Goal: Transaction & Acquisition: Book appointment/travel/reservation

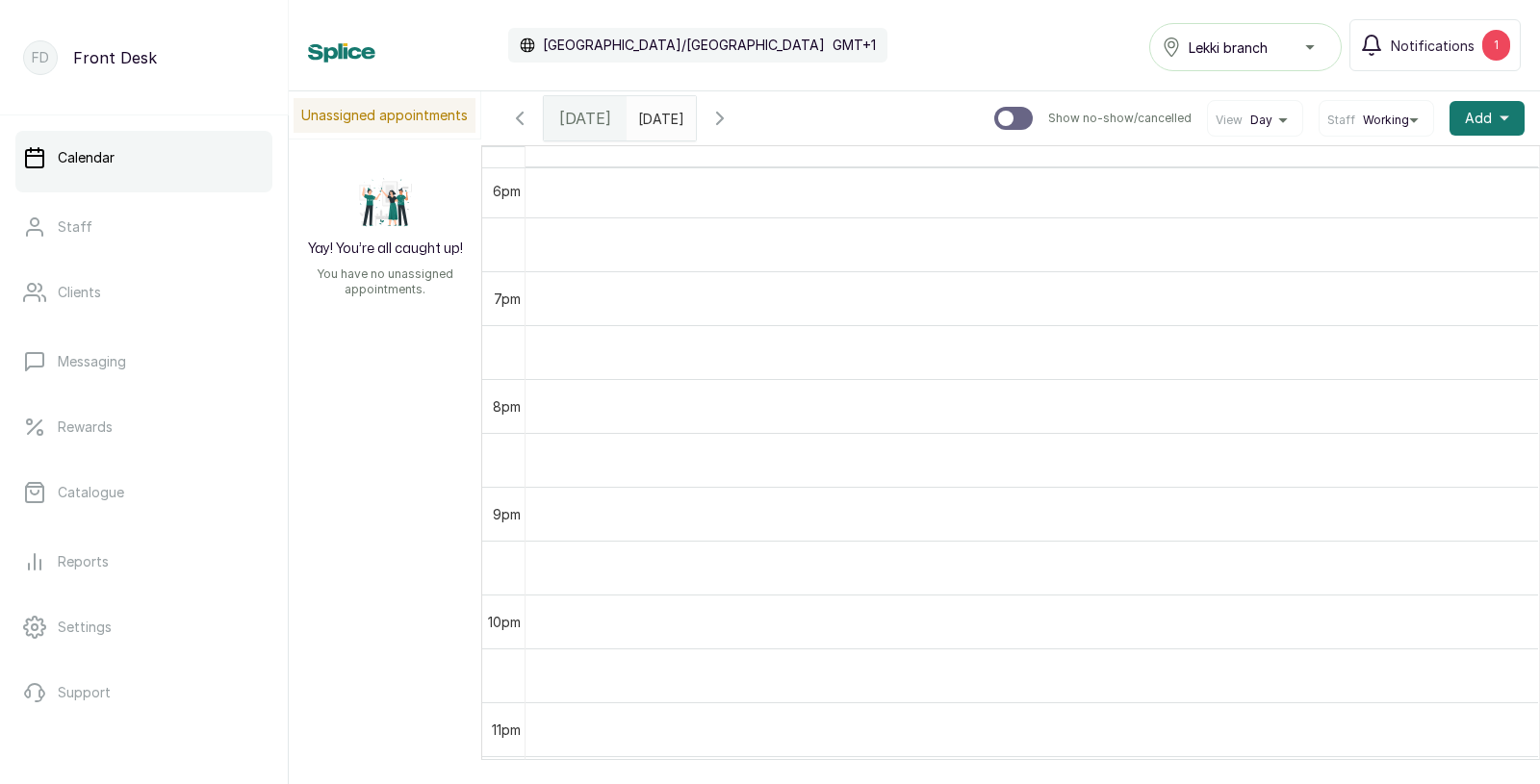
click at [658, 121] on input "text" at bounding box center [643, 113] width 31 height 33
type input "dd/MM/yyyy"
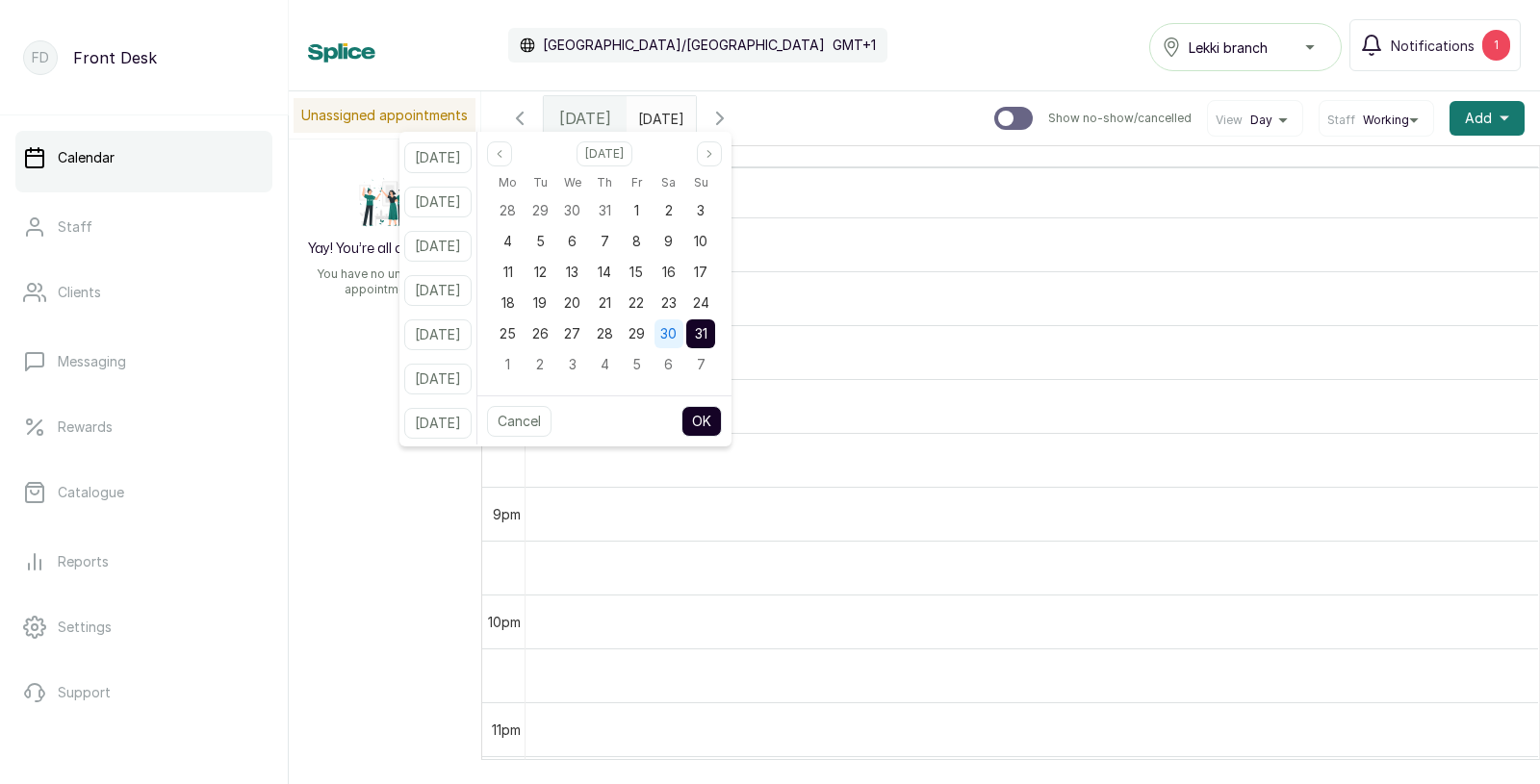
click at [676, 337] on span "30" at bounding box center [668, 333] width 16 height 16
click at [722, 422] on button "OK" at bounding box center [702, 422] width 41 height 31
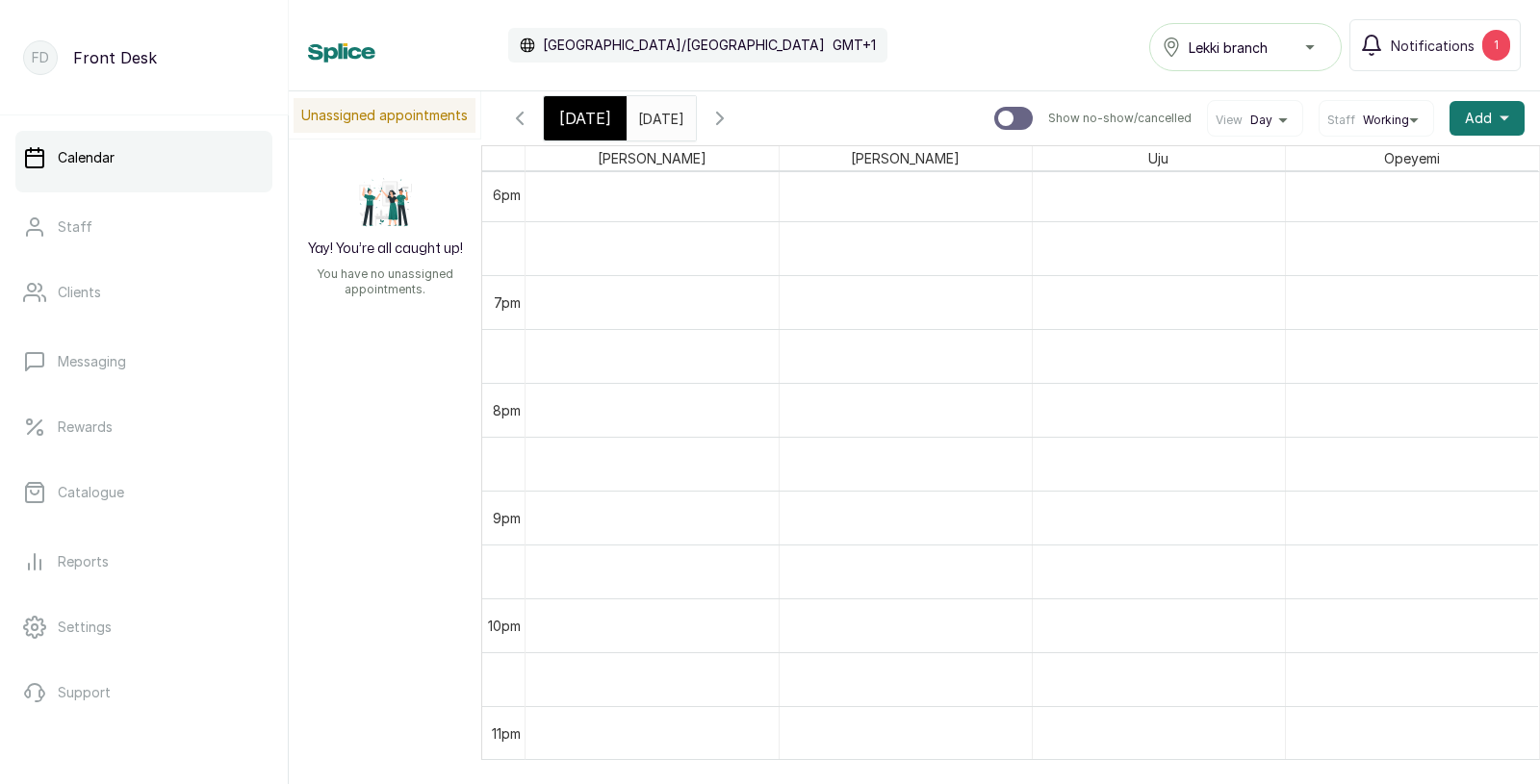
type input "[DATE]"
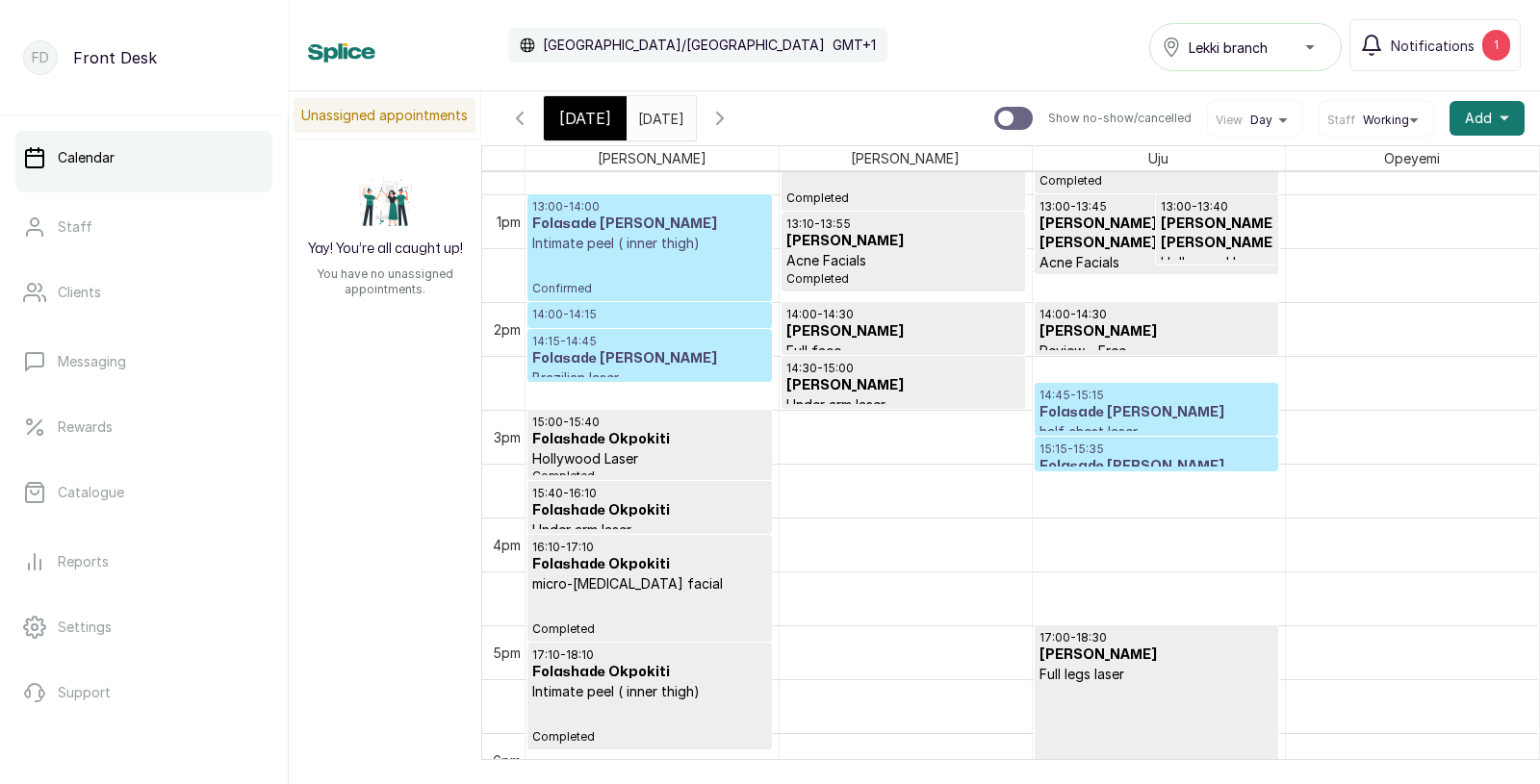
scroll to position [1355, 0]
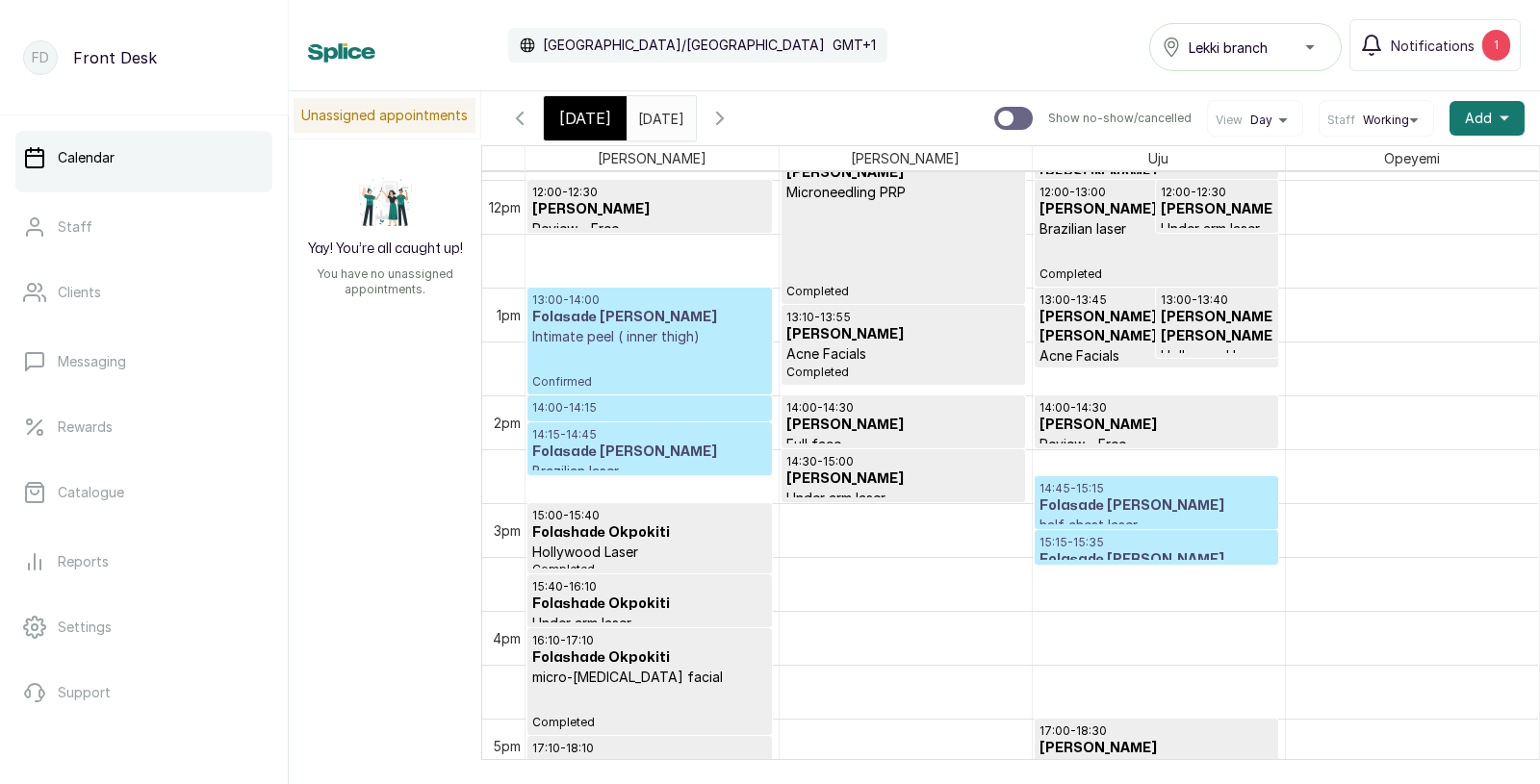
click at [683, 347] on div "13:00 - 14:00 Folasade Adelek Intimate peel ( inner thigh) Confirmed" at bounding box center [649, 341] width 235 height 97
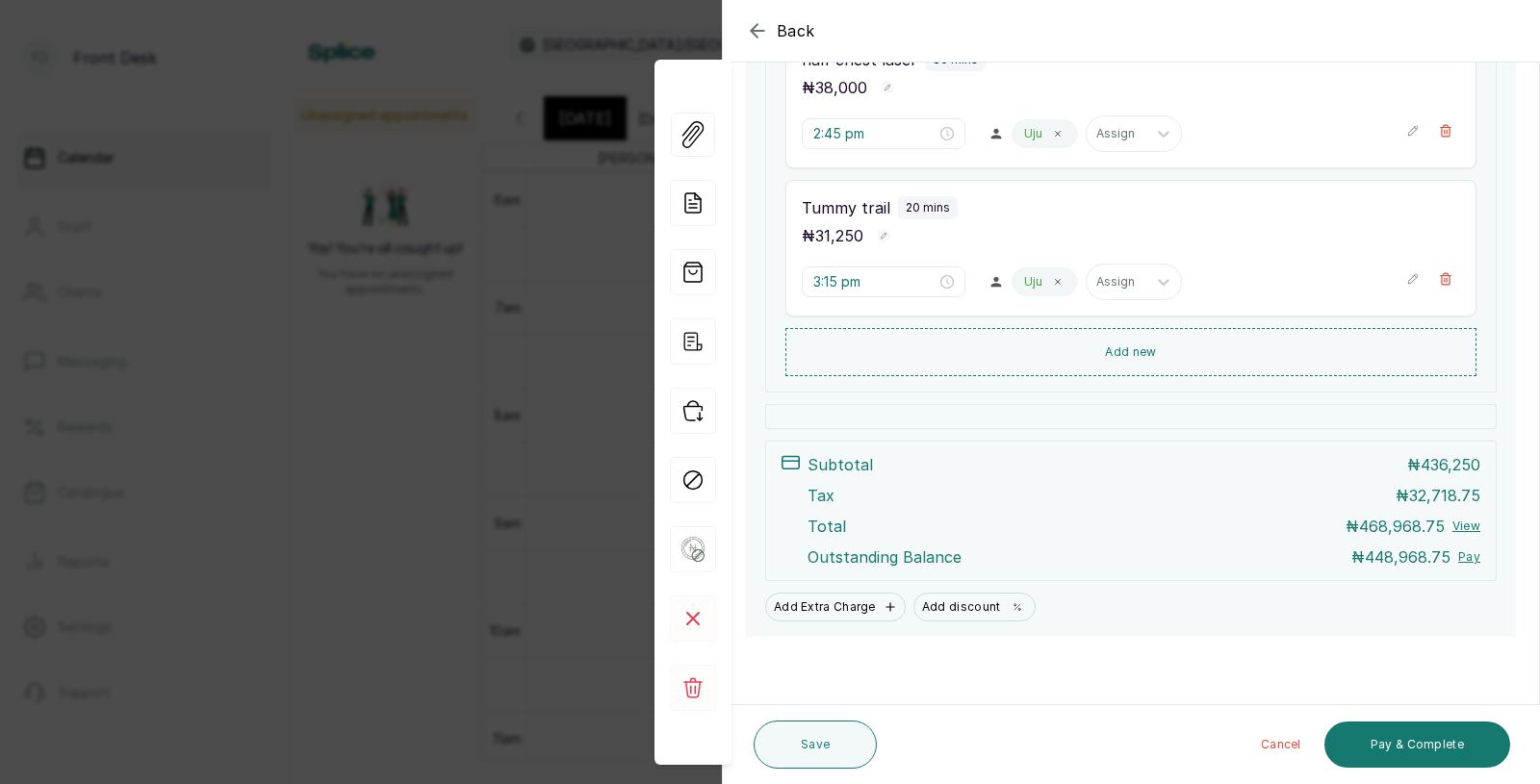
scroll to position [889, 0]
click at [801, 38] on span "Back" at bounding box center [796, 31] width 39 height 23
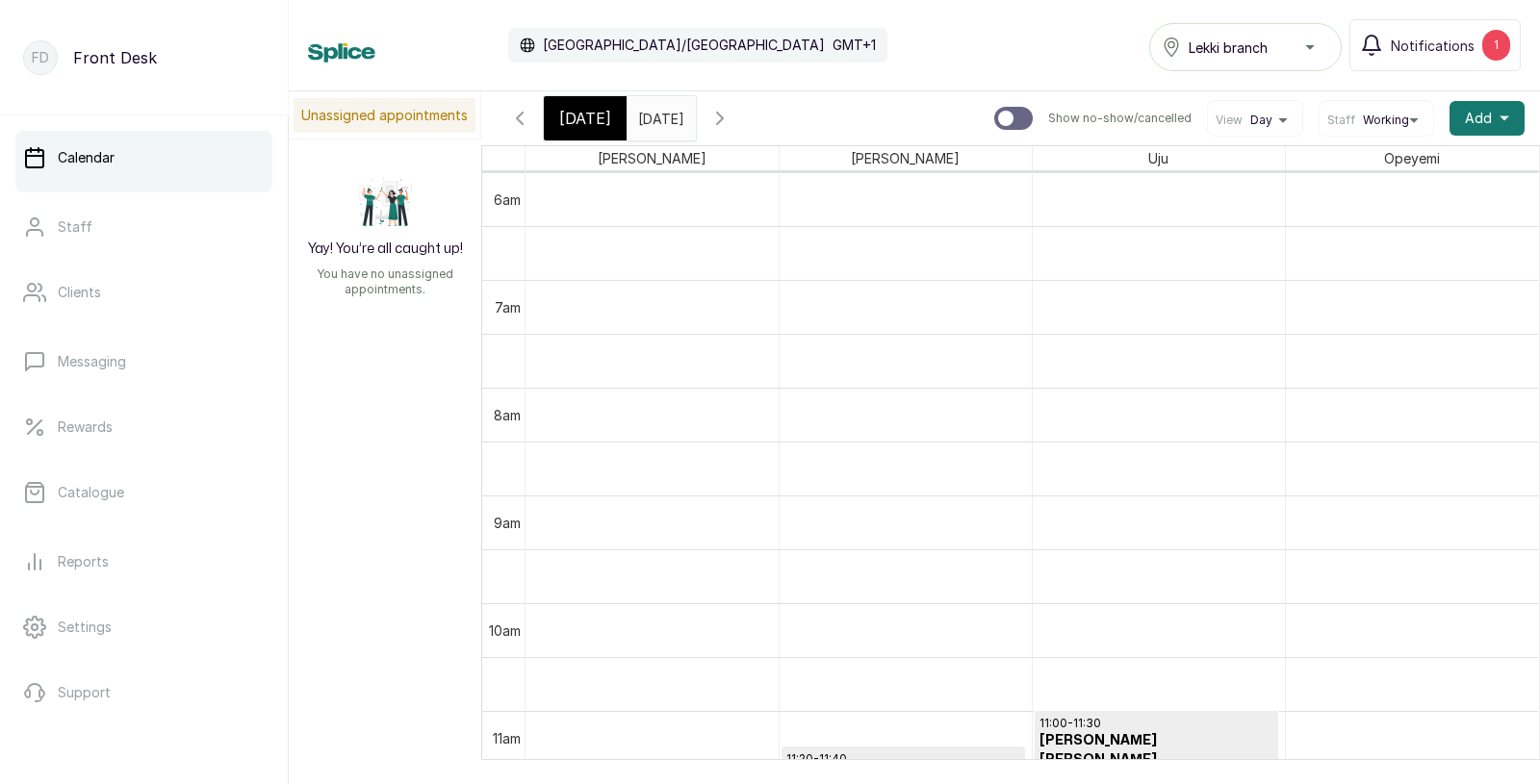
click at [671, 135] on div "[DATE] [DATE]" at bounding box center [660, 118] width 69 height 45
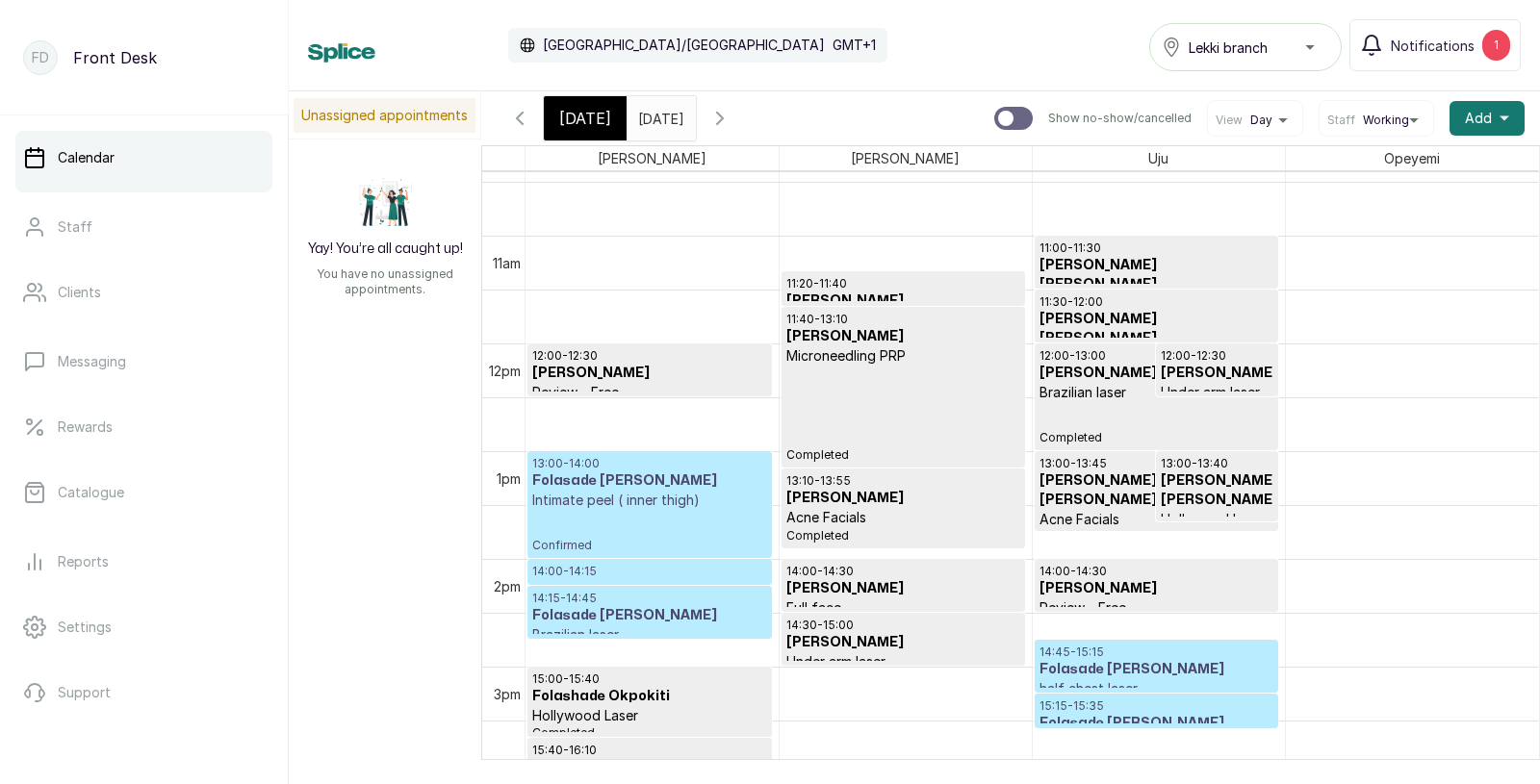
scroll to position [1180, 0]
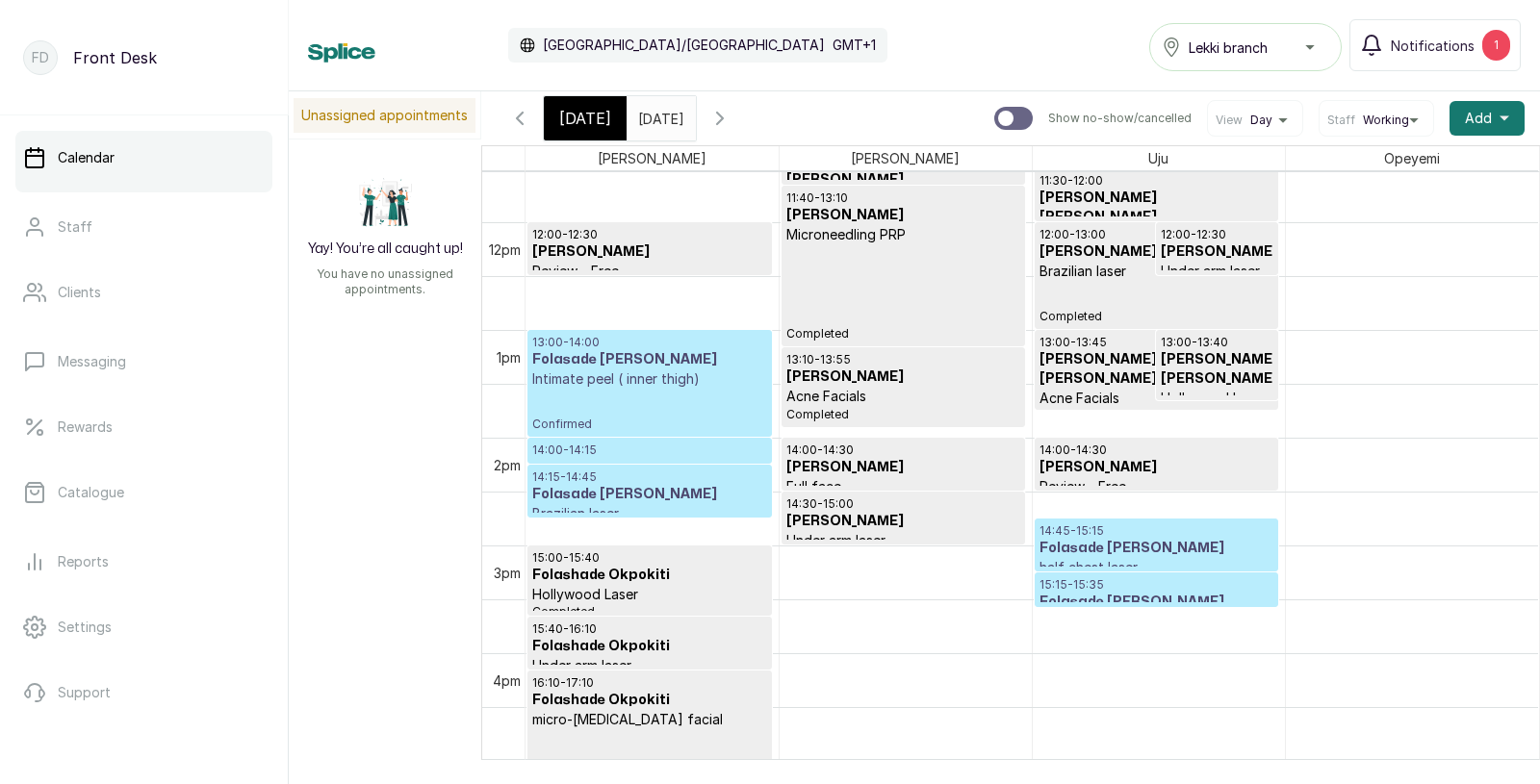
click at [640, 393] on div "13:00 - 14:00 Folasade Adelek Intimate peel ( inner thigh) Confirmed" at bounding box center [649, 384] width 235 height 97
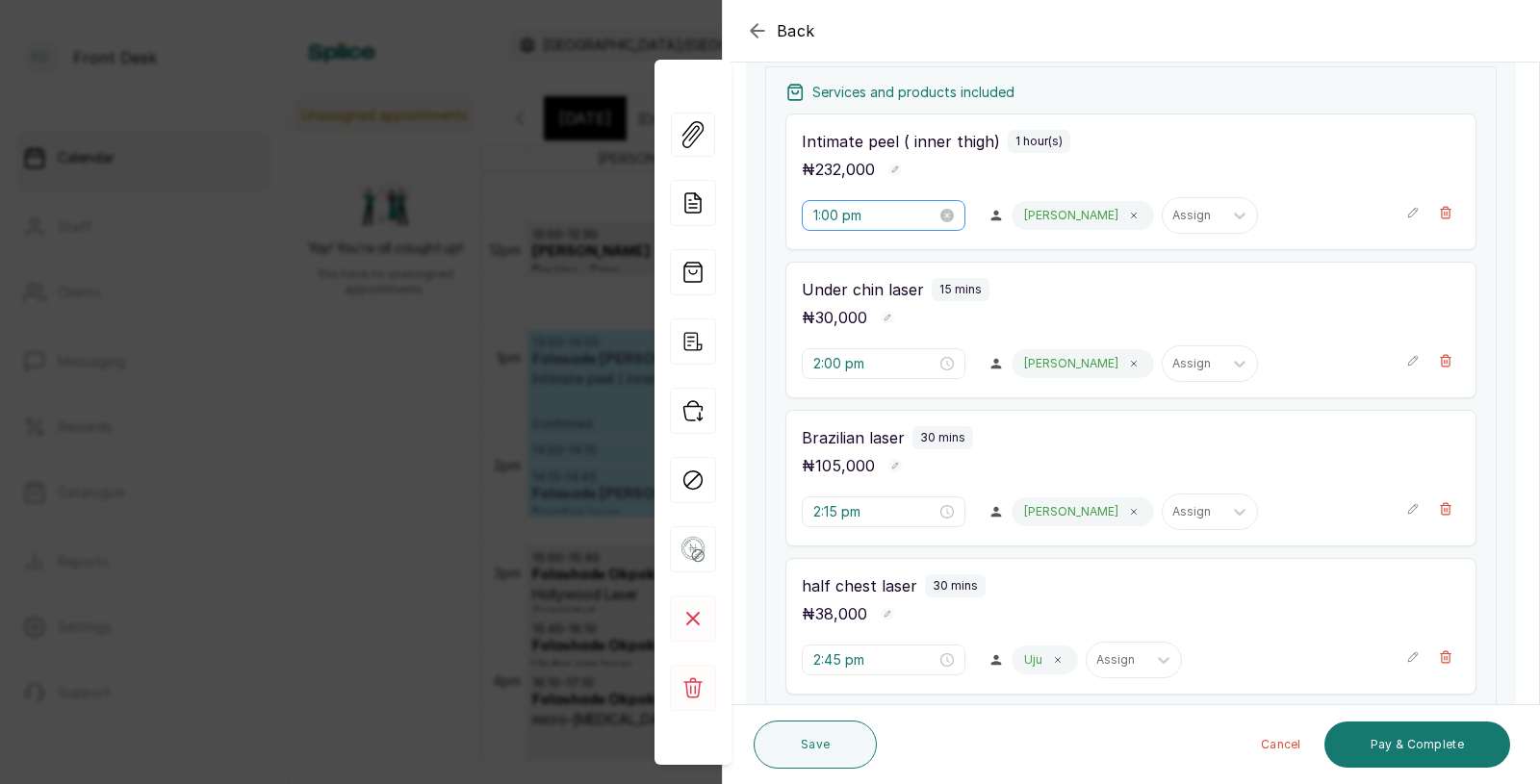
scroll to position [549, 0]
